Goal: Information Seeking & Learning: Learn about a topic

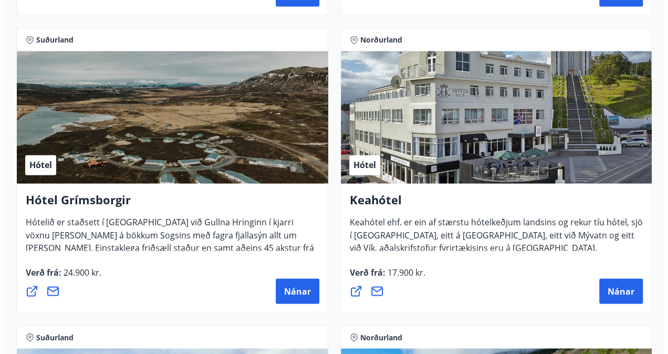
scroll to position [760, 0]
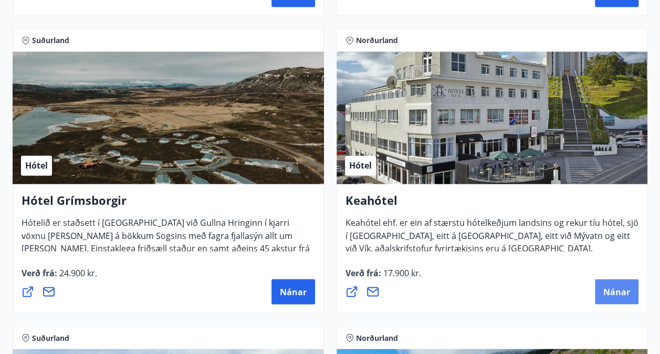
click at [615, 291] on span "Nánar" at bounding box center [616, 292] width 27 height 12
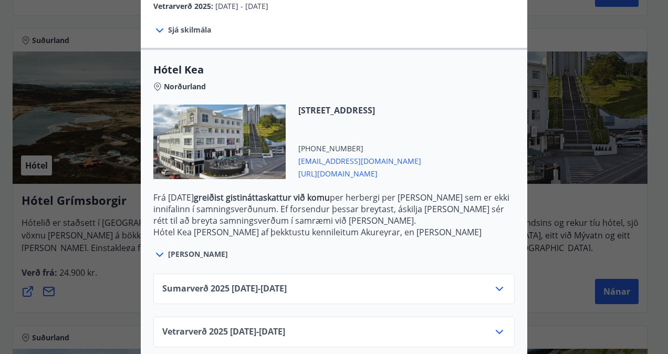
scroll to position [245, 0]
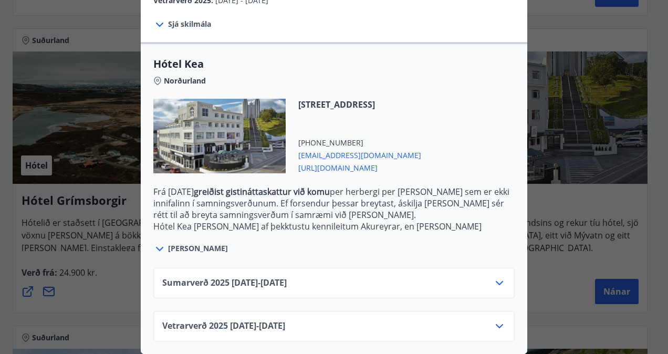
click at [495, 320] on icon at bounding box center [499, 326] width 13 height 13
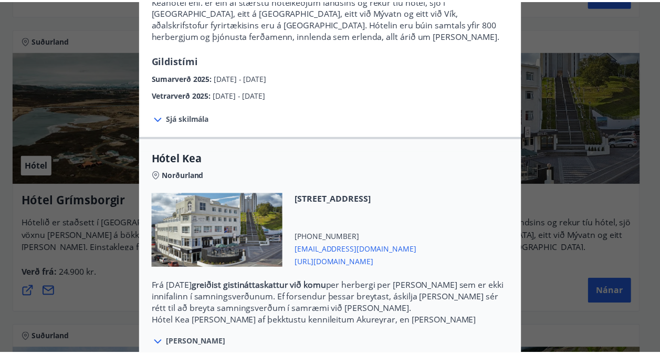
scroll to position [0, 0]
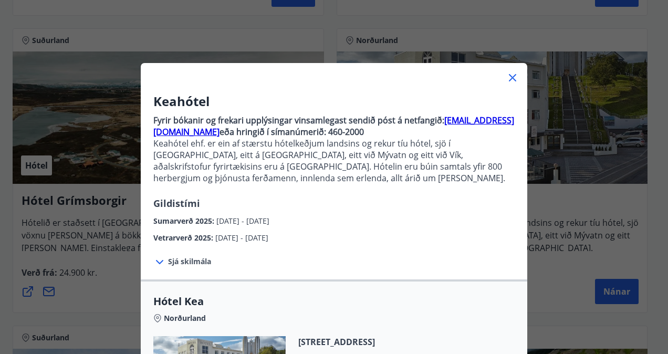
click at [510, 77] on icon at bounding box center [512, 77] width 13 height 13
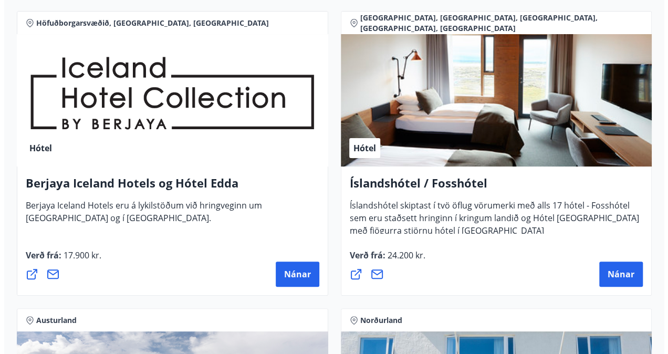
scroll to position [2001, 0]
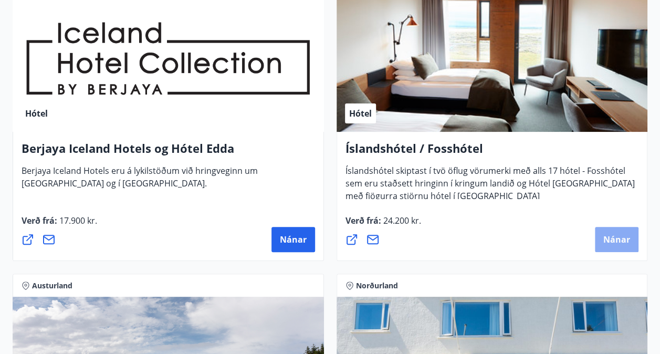
click at [603, 234] on span "Nánar" at bounding box center [616, 240] width 27 height 12
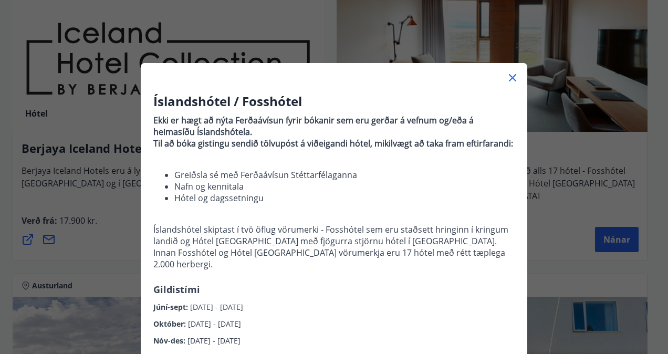
click at [506, 73] on icon at bounding box center [512, 77] width 13 height 13
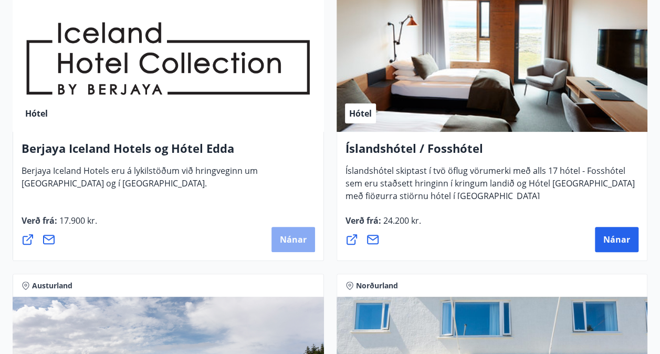
click at [298, 238] on span "Nánar" at bounding box center [293, 240] width 27 height 12
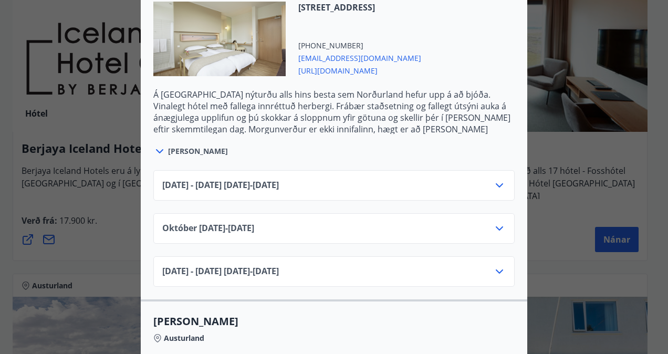
scroll to position [695, 0]
click at [498, 223] on icon at bounding box center [499, 228] width 13 height 13
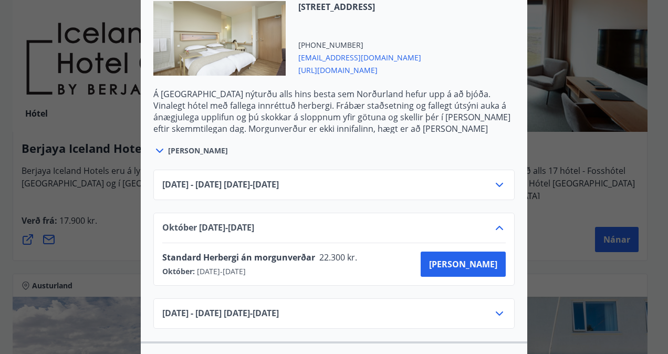
click at [498, 223] on icon at bounding box center [499, 228] width 13 height 13
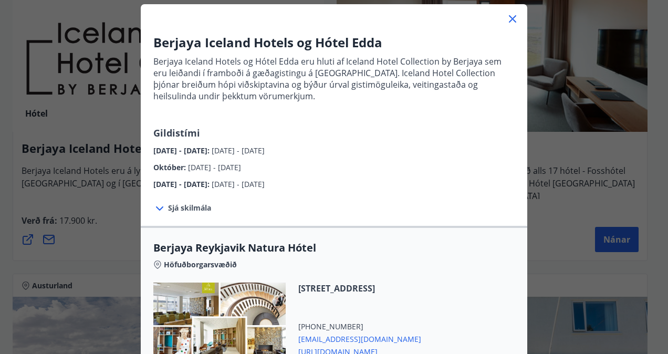
scroll to position [0, 0]
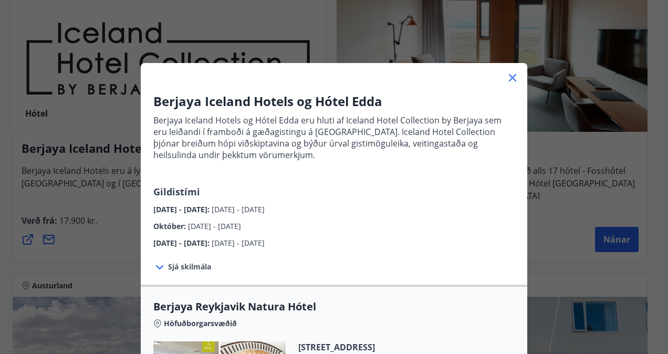
click at [510, 80] on icon at bounding box center [512, 77] width 7 height 7
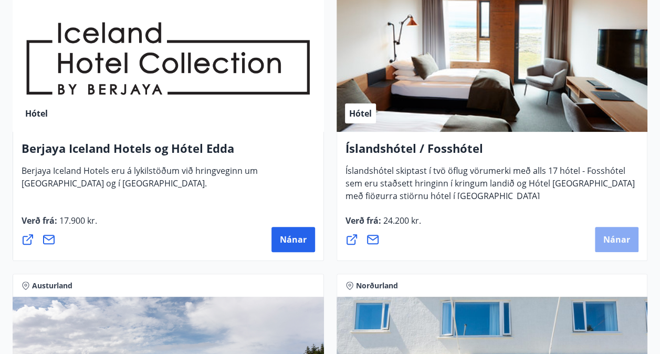
click at [608, 240] on span "Nánar" at bounding box center [616, 240] width 27 height 12
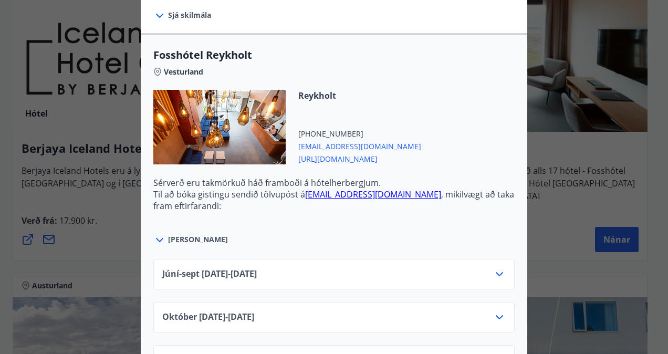
scroll to position [456, 0]
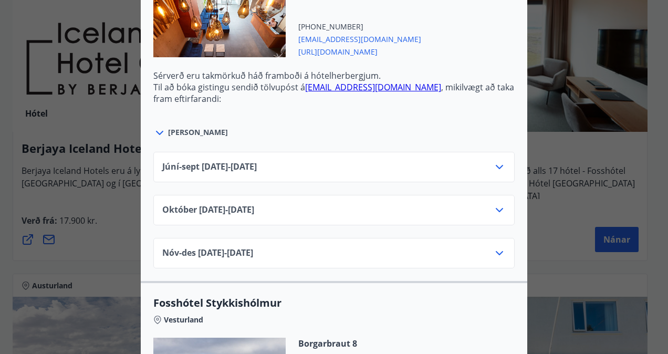
click at [499, 204] on icon at bounding box center [499, 210] width 13 height 13
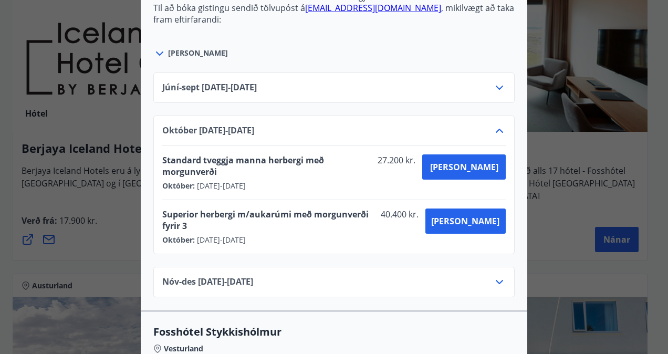
scroll to position [548, 0]
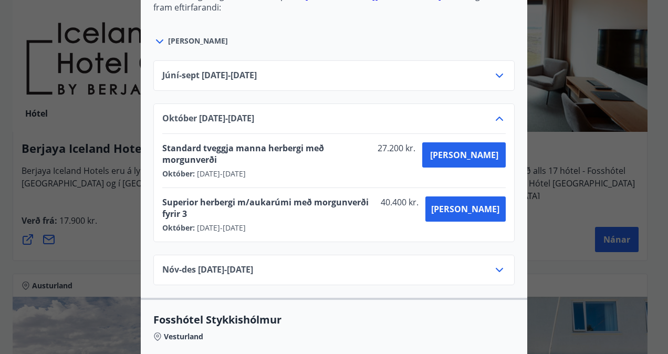
click at [496, 268] on icon at bounding box center [499, 270] width 7 height 4
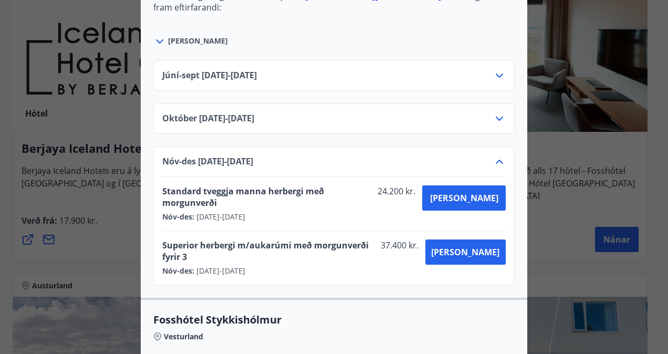
click at [501, 155] on icon at bounding box center [499, 161] width 13 height 13
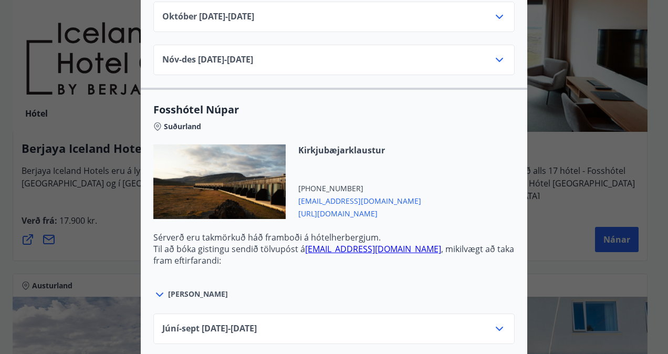
scroll to position [3389, 0]
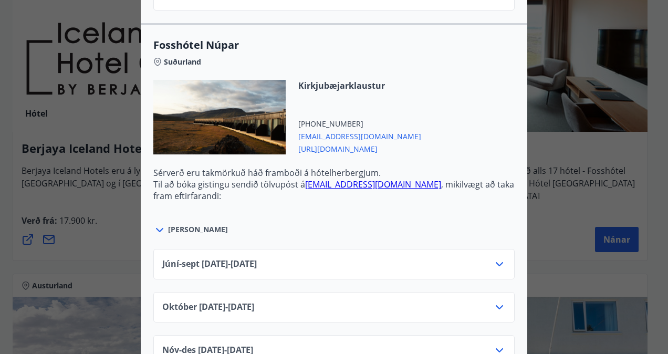
click at [498, 301] on icon at bounding box center [499, 307] width 13 height 13
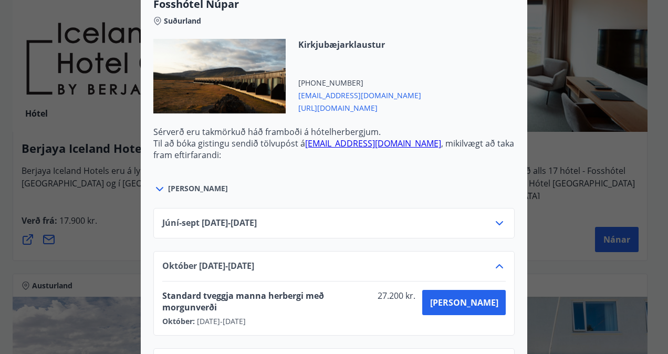
scroll to position [3430, 0]
